Goal: Check status

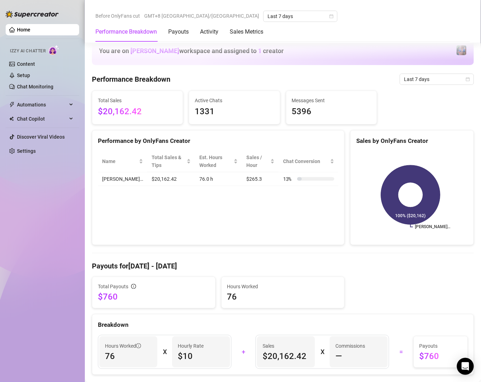
scroll to position [343, 0]
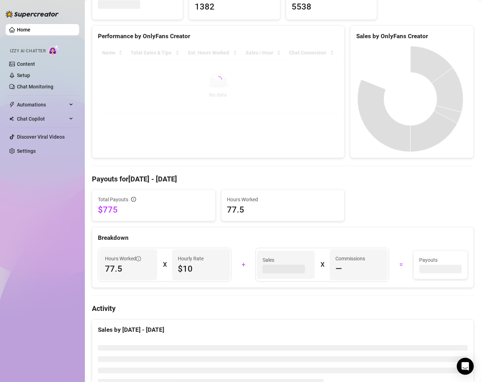
scroll to position [153, 0]
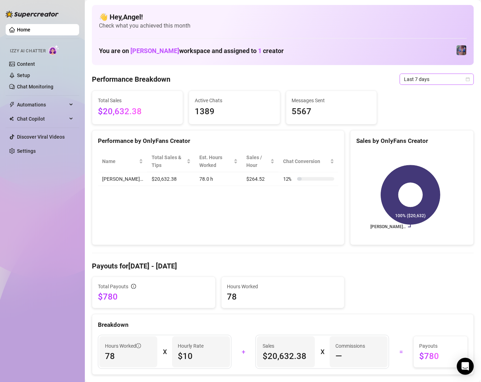
click at [435, 78] on span "Last 7 days" at bounding box center [437, 79] width 66 height 11
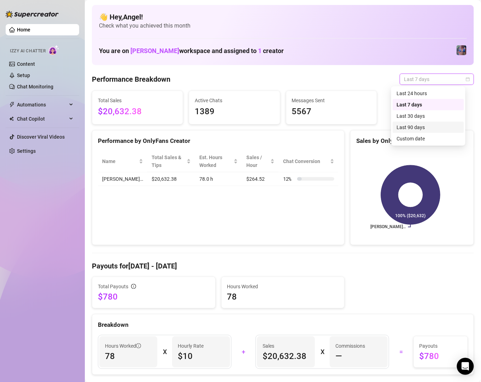
click at [432, 125] on div "Last 90 days" at bounding box center [428, 127] width 63 height 8
